Goal: Task Accomplishment & Management: Manage account settings

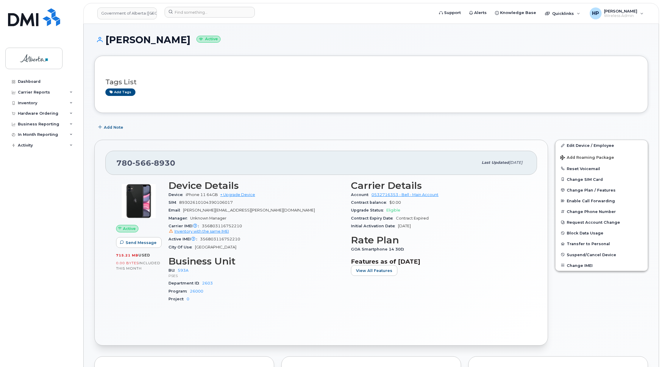
drag, startPoint x: 231, startPoint y: 97, endPoint x: 223, endPoint y: 89, distance: 12.0
click at [231, 97] on div "Tags List Add tags" at bounding box center [370, 84] width 531 height 35
